Goal: Task Accomplishment & Management: Use online tool/utility

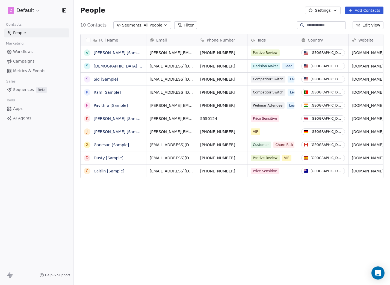
scroll to position [246, 312]
click at [26, 13] on html "D Default Contacts People Marketing Workflows Campaigns Metrics & Events Sales …" at bounding box center [195, 142] width 390 height 285
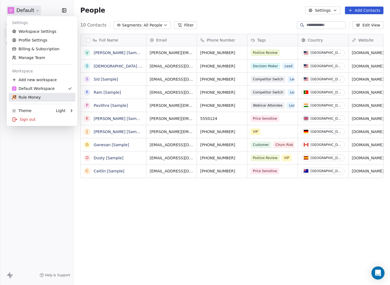
click at [38, 99] on div "Rule Money" at bounding box center [26, 96] width 29 height 5
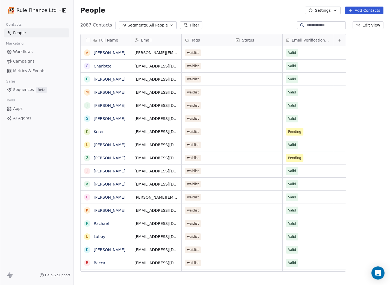
scroll to position [246, 312]
click at [25, 54] on span "Workflows" at bounding box center [23, 52] width 20 height 6
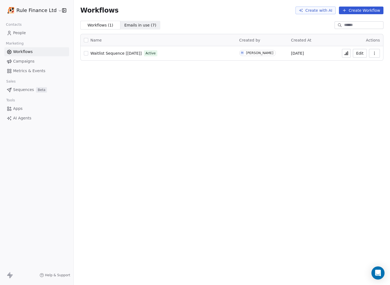
click at [115, 52] on span "Waitlist Sequence [[DATE]]" at bounding box center [115, 53] width 51 height 4
